Goal: Transaction & Acquisition: Download file/media

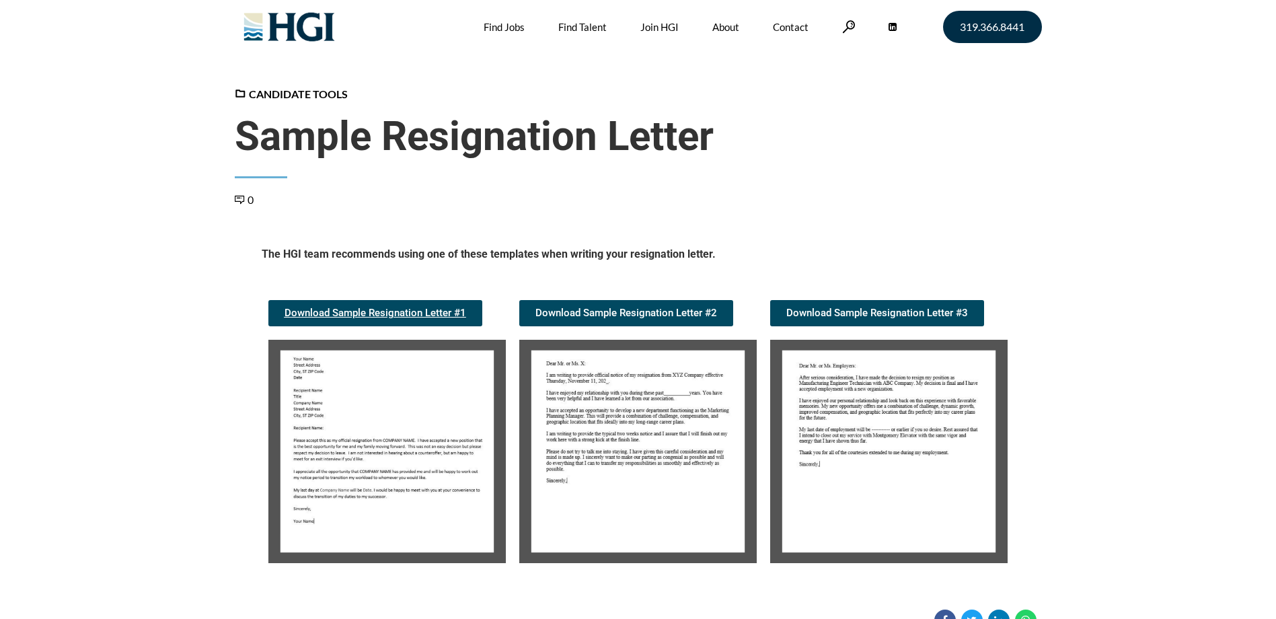
click at [360, 308] on span "Download Sample Resignation Letter #1" at bounding box center [375, 313] width 182 height 10
click at [644, 311] on span "Download Sample Resignation Letter #2" at bounding box center [626, 313] width 182 height 10
click at [889, 311] on span "Download Sample Resignation Letter #3" at bounding box center [877, 313] width 182 height 10
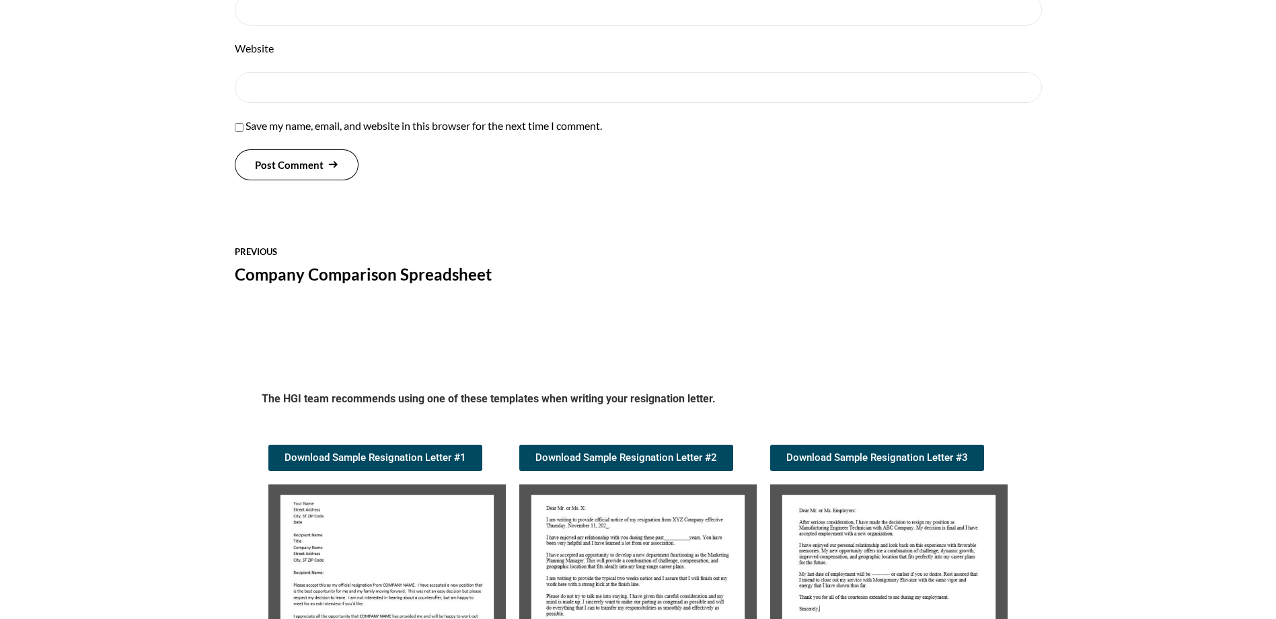
scroll to position [1174, 0]
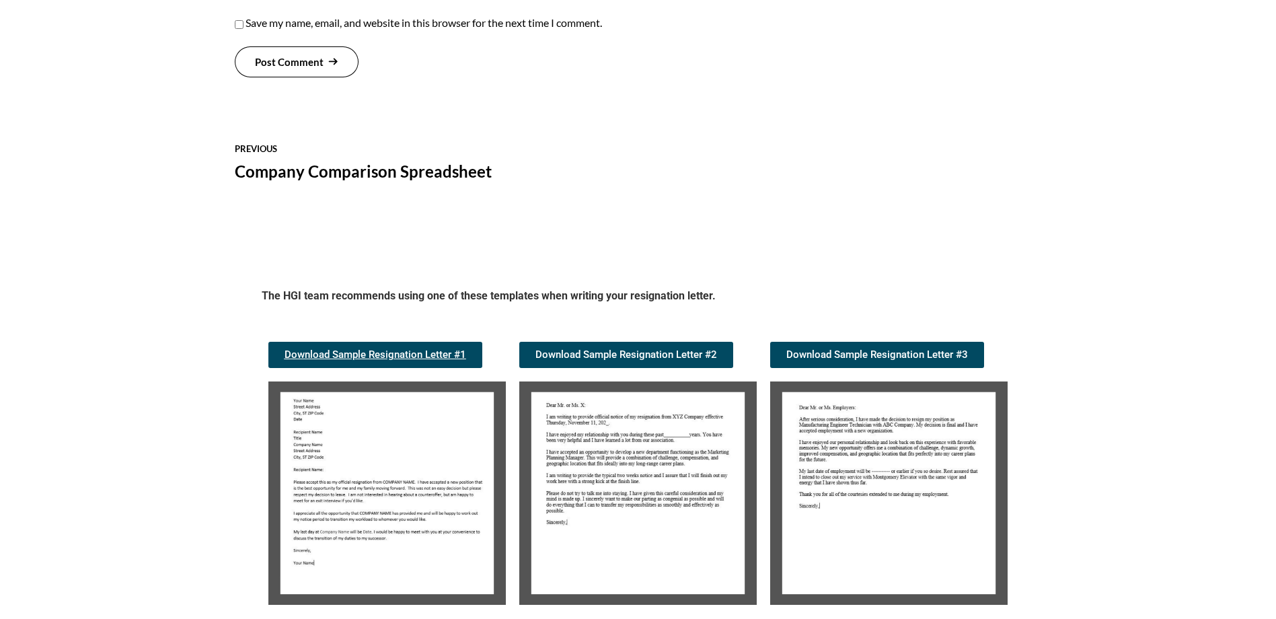
click at [377, 352] on span "Download Sample Resignation Letter #1" at bounding box center [375, 355] width 182 height 10
